Goal: Book appointment/travel/reservation

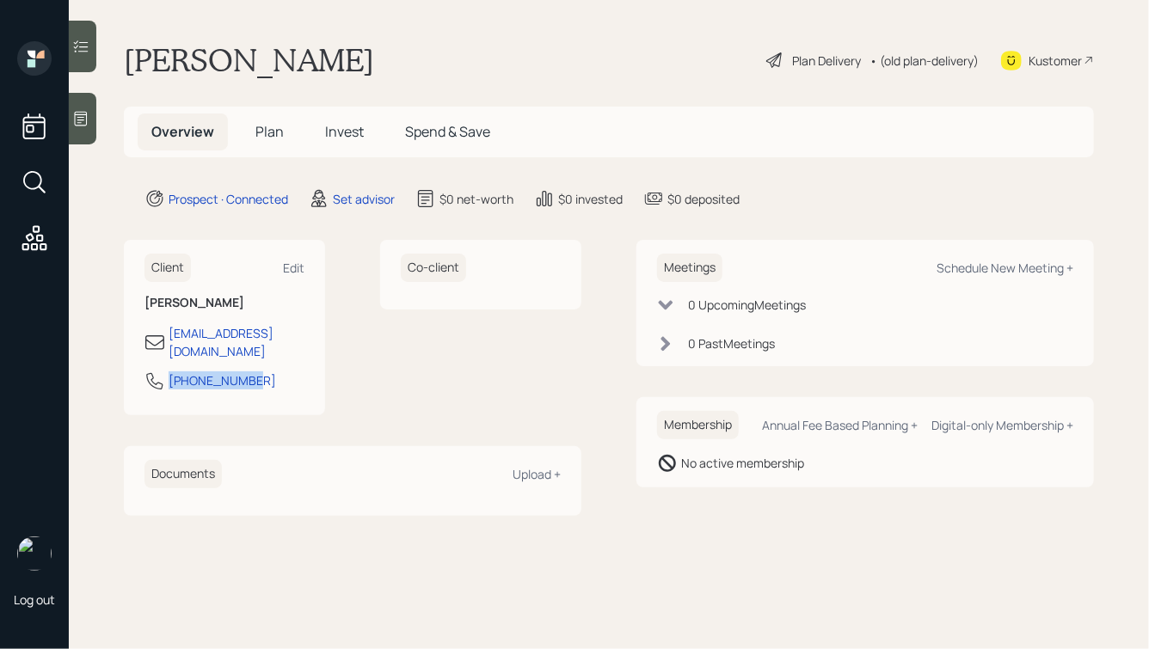
drag, startPoint x: 265, startPoint y: 362, endPoint x: 155, endPoint y: 360, distance: 110.1
click at [155, 371] on div "[PHONE_NUMBER]" at bounding box center [224, 386] width 160 height 31
copy div "[PHONE_NUMBER]"
click at [977, 262] on div "Schedule New Meeting +" at bounding box center [1004, 268] width 137 height 16
select select "round-[PERSON_NAME]"
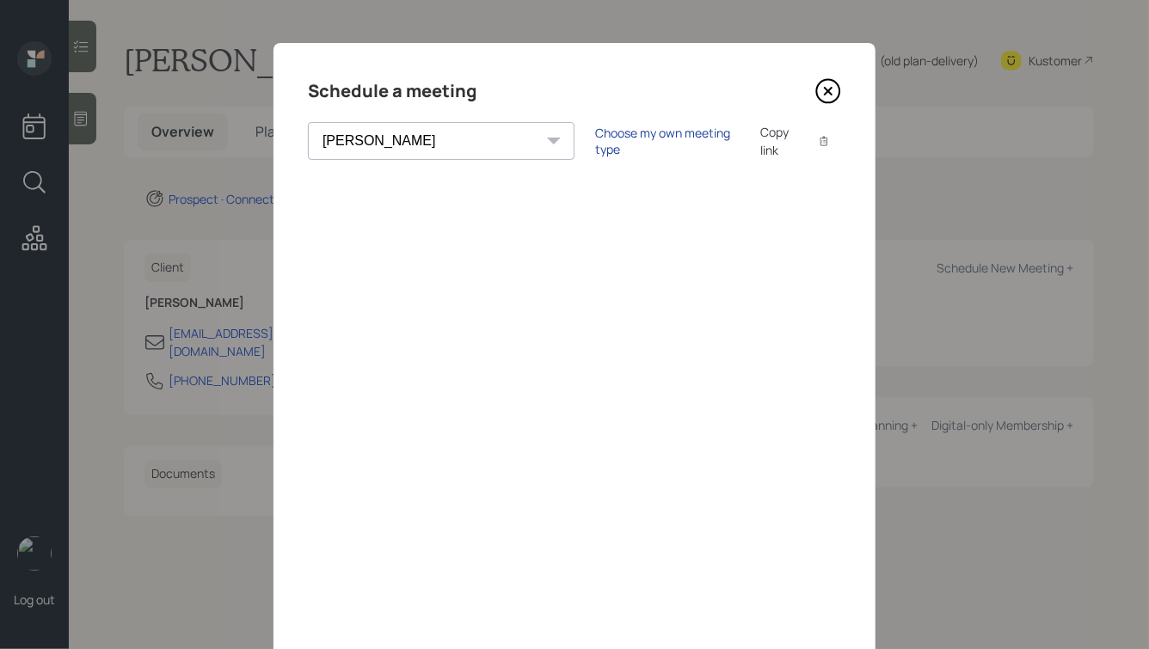
click at [595, 140] on div "Choose my own meeting type" at bounding box center [667, 141] width 144 height 33
